Goal: Information Seeking & Learning: Learn about a topic

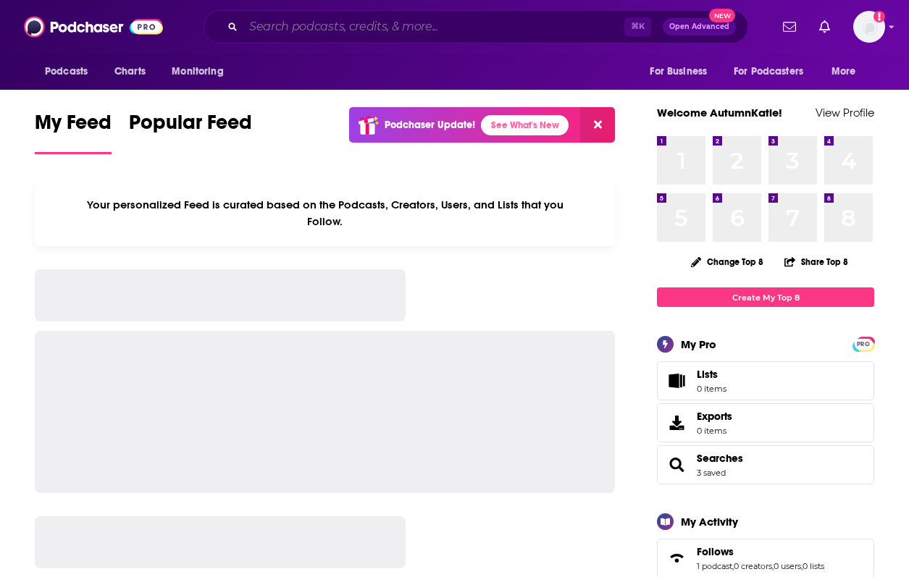
click at [280, 20] on input "Search podcasts, credits, & more..." at bounding box center [433, 26] width 381 height 23
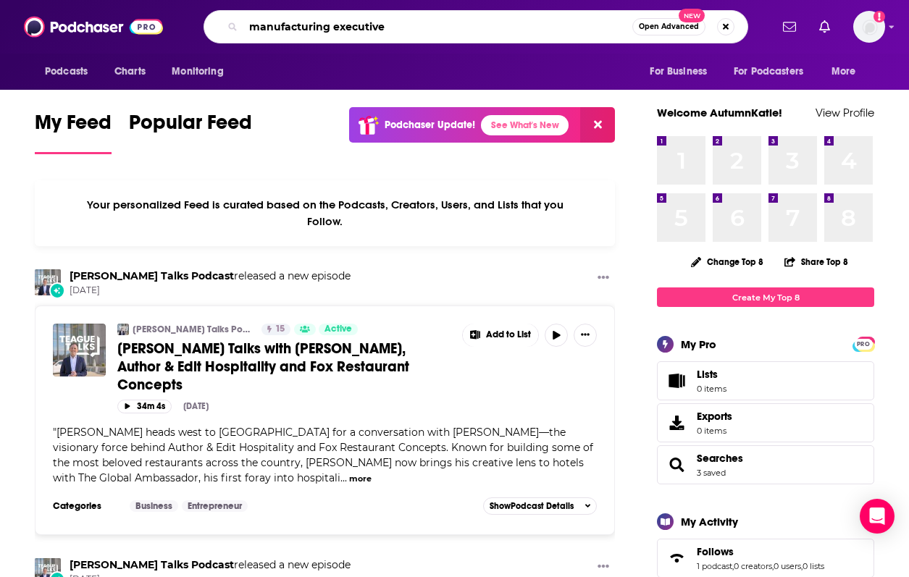
type input "manufacturing executive"
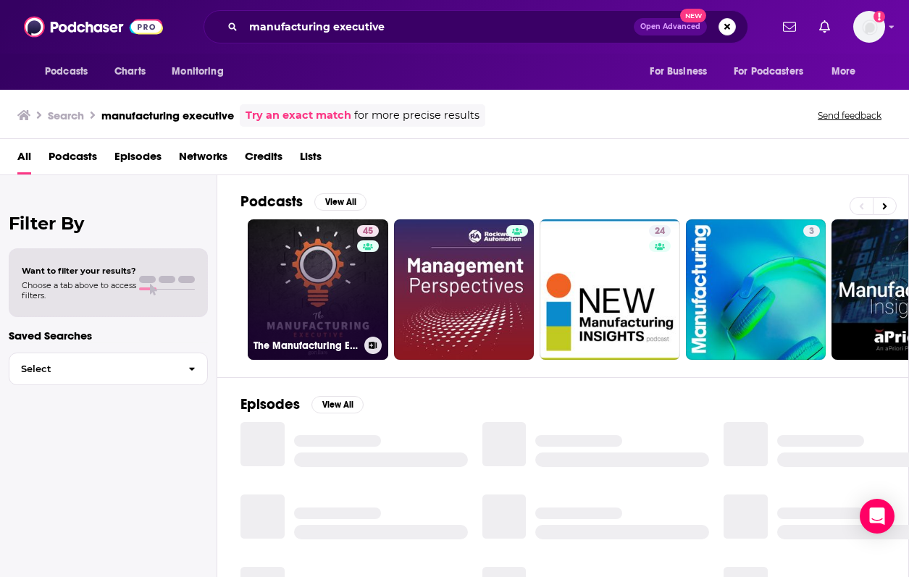
click at [290, 280] on link "45 The Manufacturing Executive" at bounding box center [318, 289] width 140 height 140
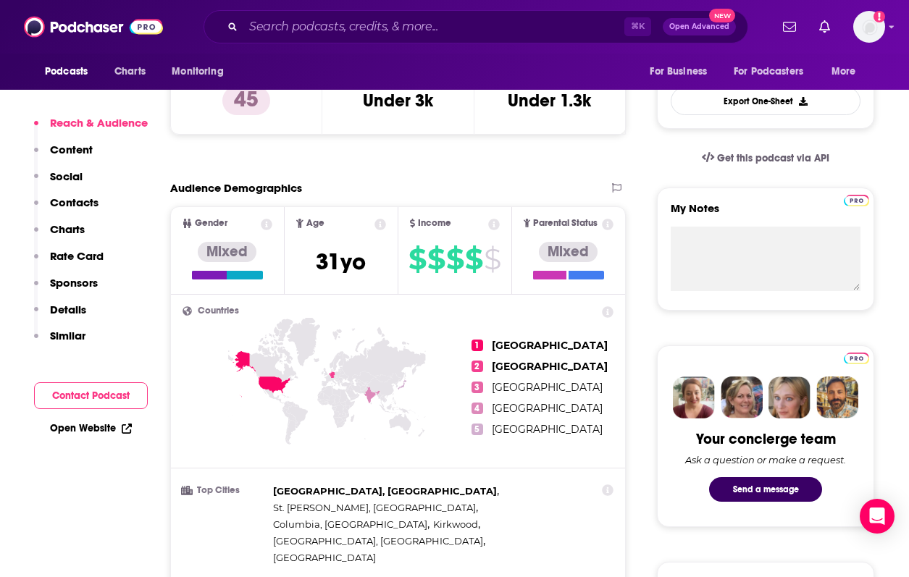
scroll to position [169, 0]
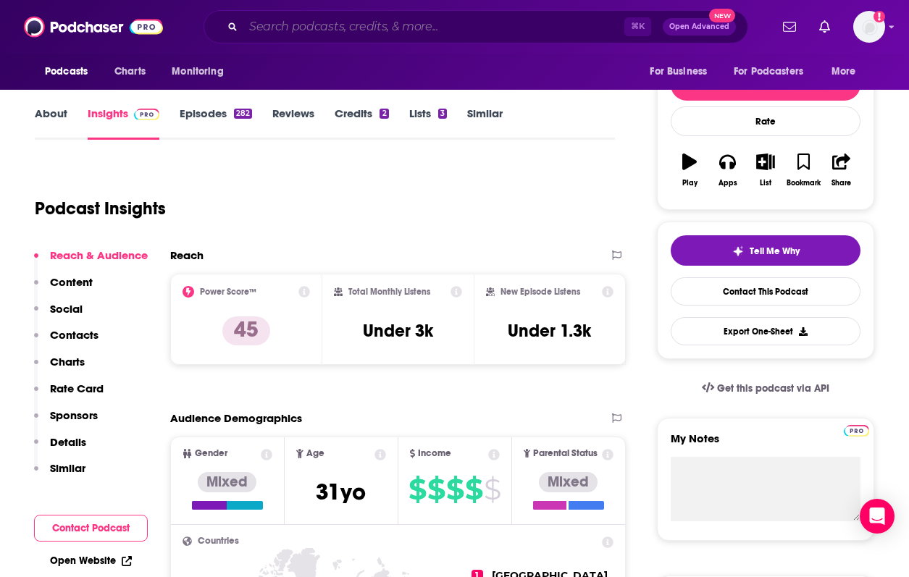
click at [267, 22] on input "Search podcasts, credits, & more..." at bounding box center [433, 26] width 381 height 23
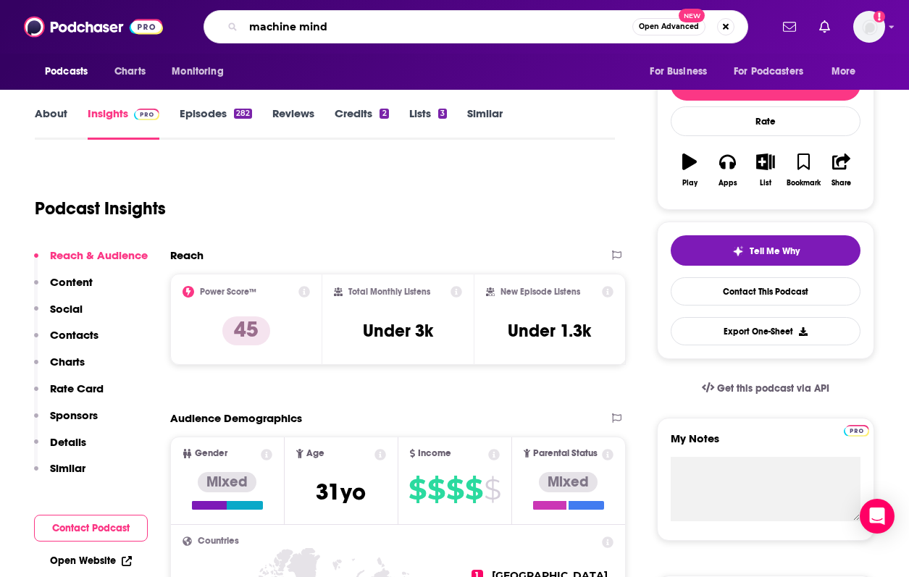
type input "machine minds"
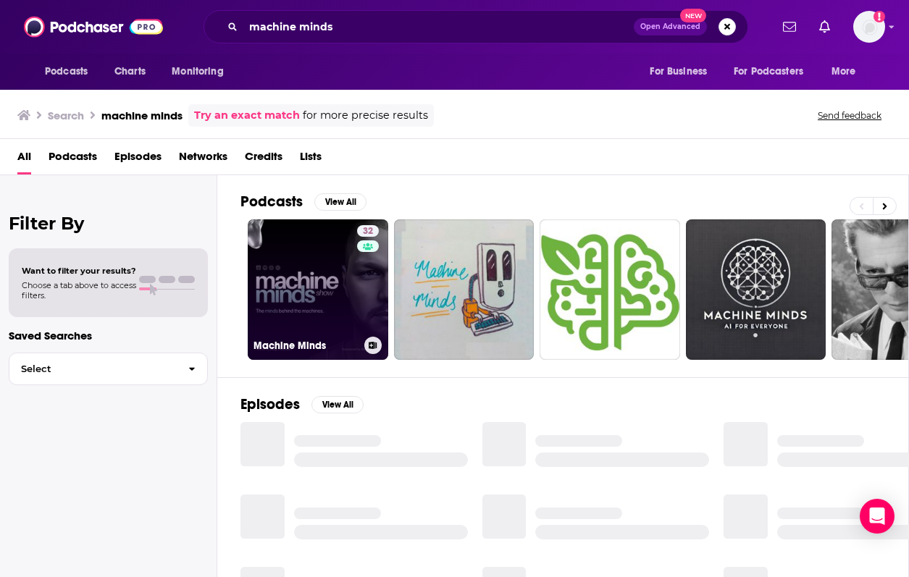
click at [305, 269] on link "32 Machine Minds" at bounding box center [318, 289] width 140 height 140
